Goal: Task Accomplishment & Management: Complete application form

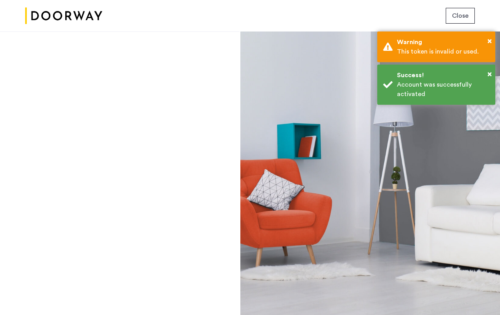
click at [464, 15] on span "Close" at bounding box center [460, 15] width 17 height 9
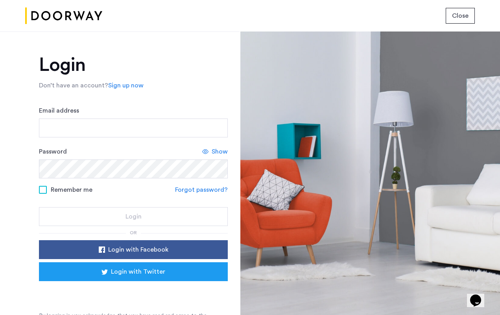
click at [476, 22] on div "Close" at bounding box center [250, 15] width 500 height 31
click at [465, 19] on span "Close" at bounding box center [460, 15] width 17 height 9
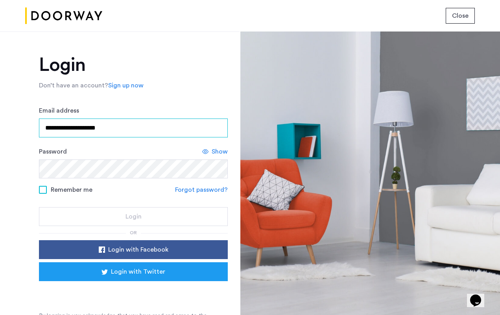
type input "**********"
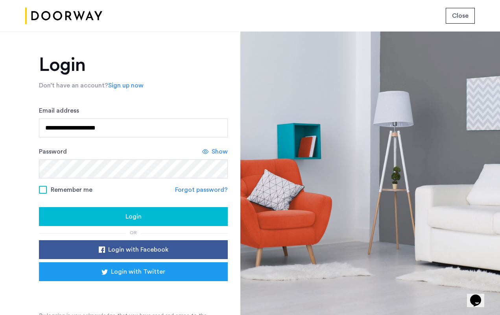
click at [163, 225] on button "Login" at bounding box center [133, 216] width 189 height 19
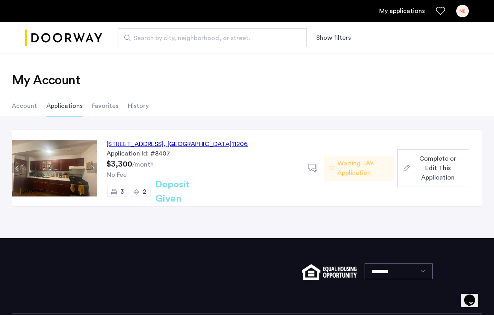
click at [424, 174] on span "Complete or Edit This Application" at bounding box center [438, 168] width 50 height 28
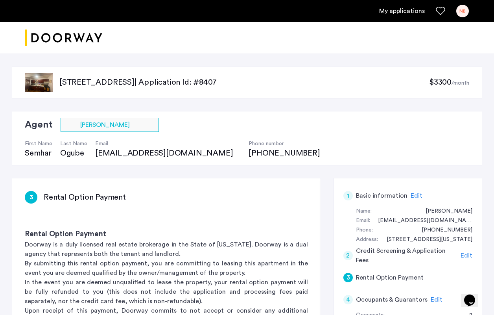
scroll to position [374, 0]
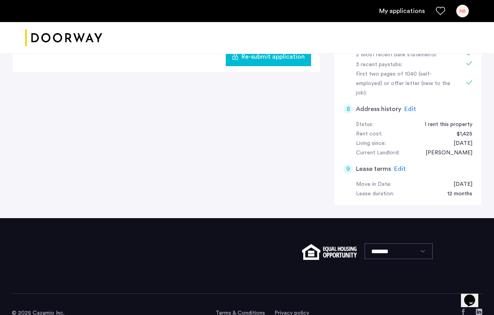
click at [289, 59] on span "Re-submit application" at bounding box center [273, 56] width 63 height 9
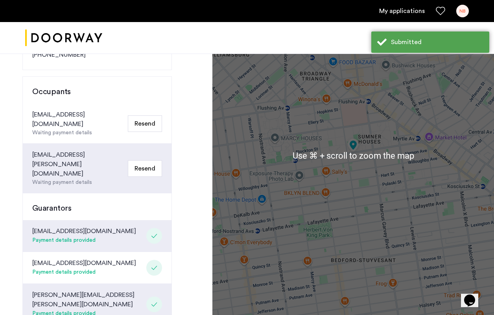
scroll to position [183, 0]
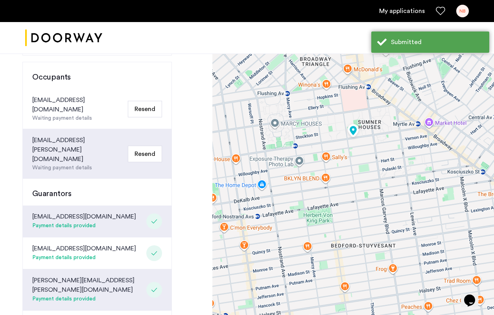
click at [192, 77] on div "Congratulations Thank you for submitting your application. A representative wil…" at bounding box center [106, 141] width 213 height 542
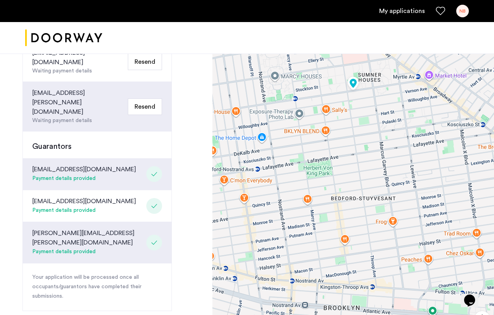
scroll to position [293, 0]
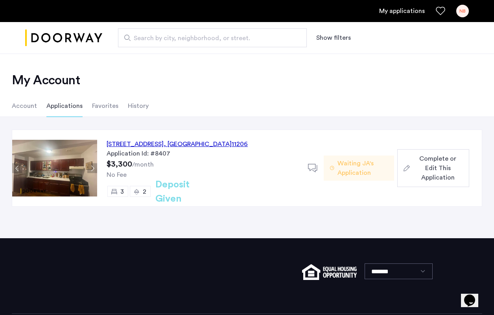
click at [382, 82] on h2 "My Account" at bounding box center [247, 80] width 471 height 16
